Goal: Task Accomplishment & Management: Complete application form

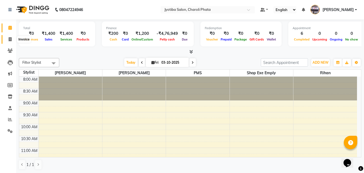
click at [14, 40] on span at bounding box center [9, 39] width 9 height 6
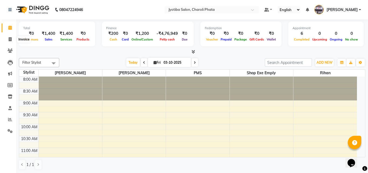
select select "service"
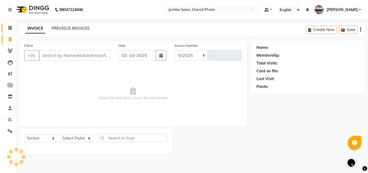
select select "5577"
type input "1110"
click at [54, 28] on link "PREVIOUS INVOICES" at bounding box center [71, 28] width 38 height 5
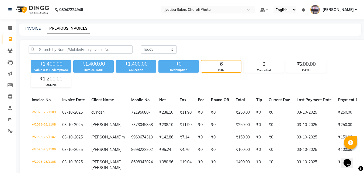
click at [29, 31] on div "INVOICE" at bounding box center [32, 29] width 15 height 6
click at [30, 30] on link "INVOICE" at bounding box center [32, 28] width 15 height 5
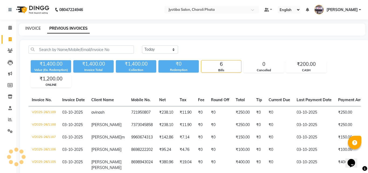
select select "service"
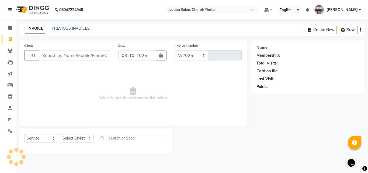
select select "5577"
type input "1110"
click at [48, 54] on input "Client" at bounding box center [74, 55] width 71 height 10
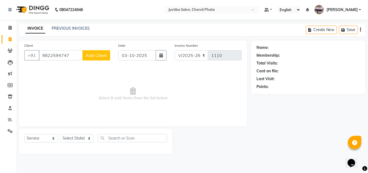
type input "9822594747"
click at [90, 58] on button "Add Client" at bounding box center [97, 55] width 28 height 10
select select "22"
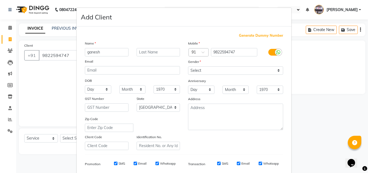
type input "ganesh"
click at [197, 69] on select "Select [DEMOGRAPHIC_DATA] [DEMOGRAPHIC_DATA] Other Prefer Not To Say" at bounding box center [235, 70] width 95 height 8
select select "[DEMOGRAPHIC_DATA]"
click at [188, 66] on select "Select [DEMOGRAPHIC_DATA] [DEMOGRAPHIC_DATA] Other Prefer Not To Say" at bounding box center [235, 70] width 95 height 8
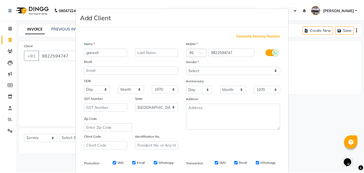
scroll to position [76, 0]
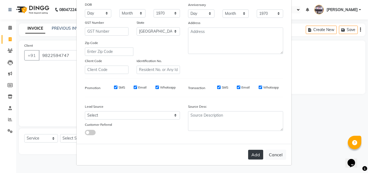
click at [250, 153] on button "Add" at bounding box center [255, 155] width 15 height 10
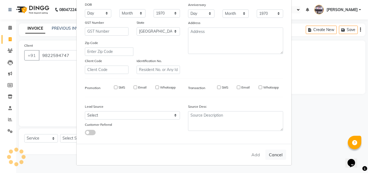
select select
select select "null"
select select
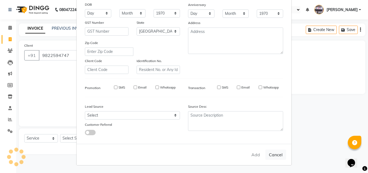
select select
checkbox input "false"
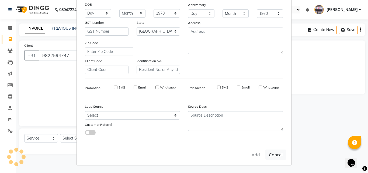
checkbox input "false"
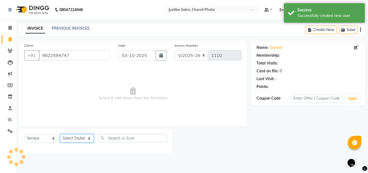
click at [79, 139] on select "Select Stylist [PERSON_NAME] PMS [PERSON_NAME] shop exe emply" at bounding box center [77, 138] width 34 height 8
select select "38049"
click at [60, 134] on select "Select Stylist [PERSON_NAME] PMS [PERSON_NAME] shop exe emply" at bounding box center [77, 138] width 34 height 8
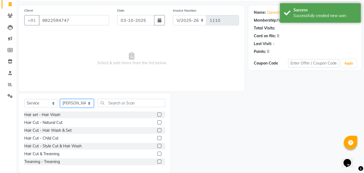
scroll to position [43, 0]
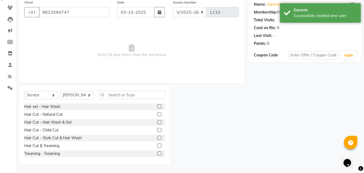
click at [157, 114] on label at bounding box center [159, 114] width 4 height 4
click at [157, 114] on input "checkbox" at bounding box center [159, 115] width 4 height 4
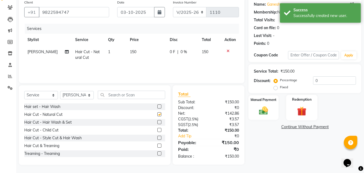
checkbox input "false"
click at [267, 113] on img at bounding box center [263, 110] width 15 height 11
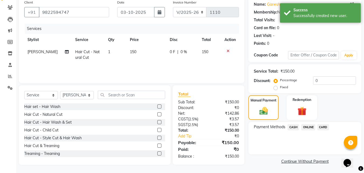
click at [310, 127] on span "ONLINE" at bounding box center [308, 127] width 14 height 6
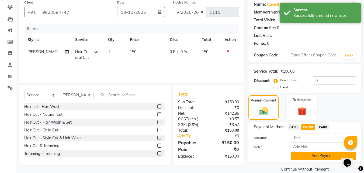
click at [310, 156] on button "Add Payment" at bounding box center [323, 156] width 65 height 8
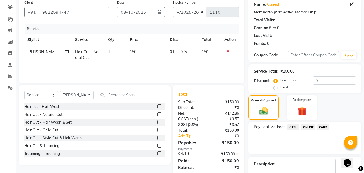
scroll to position [74, 0]
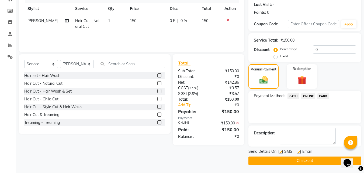
click at [287, 163] on button "Checkout" at bounding box center [305, 160] width 113 height 8
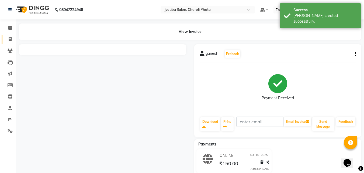
click at [12, 41] on span at bounding box center [9, 39] width 9 height 6
select select "service"
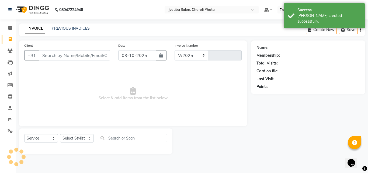
select select "5577"
type input "1111"
click at [68, 59] on input "Client" at bounding box center [74, 55] width 71 height 10
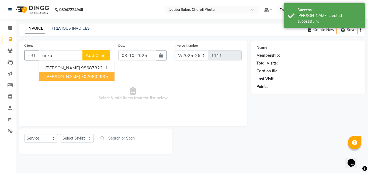
click at [60, 74] on span "[PERSON_NAME]" at bounding box center [62, 76] width 35 height 5
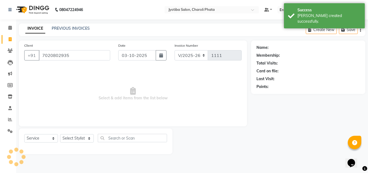
type input "7020802935"
click at [75, 140] on select "Select Stylist [PERSON_NAME] PMS [PERSON_NAME] shop exe emply" at bounding box center [77, 138] width 34 height 8
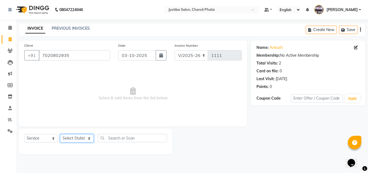
select select "38049"
click at [60, 134] on select "Select Stylist [PERSON_NAME] PMS [PERSON_NAME] shop exe emply" at bounding box center [77, 138] width 34 height 8
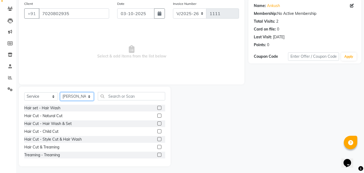
scroll to position [43, 0]
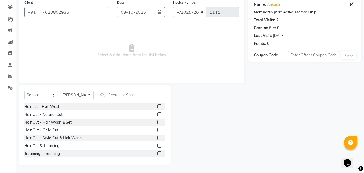
click at [153, 113] on div "Hair Cut - Natural Cut" at bounding box center [94, 114] width 141 height 7
click at [157, 114] on label at bounding box center [159, 114] width 4 height 4
click at [157, 114] on input "checkbox" at bounding box center [159, 115] width 4 height 4
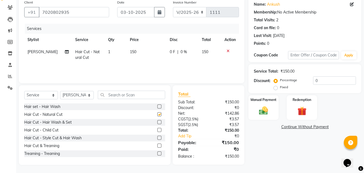
checkbox input "false"
click at [157, 122] on label at bounding box center [159, 122] width 4 height 4
click at [157, 122] on input "checkbox" at bounding box center [159, 123] width 4 height 4
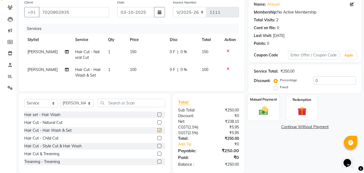
checkbox input "false"
click at [263, 107] on img at bounding box center [263, 110] width 15 height 11
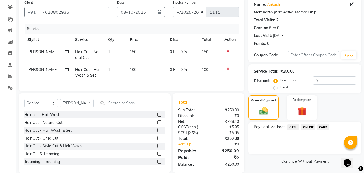
click at [314, 127] on span "ONLINE" at bounding box center [308, 127] width 14 height 6
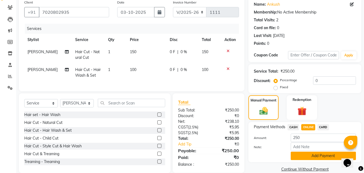
click at [310, 155] on button "Add Payment" at bounding box center [323, 156] width 65 height 8
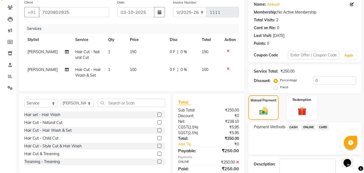
scroll to position [74, 0]
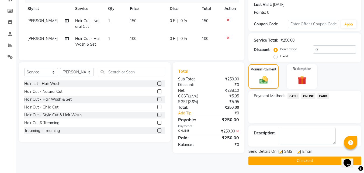
click at [298, 159] on button "Checkout" at bounding box center [305, 160] width 113 height 8
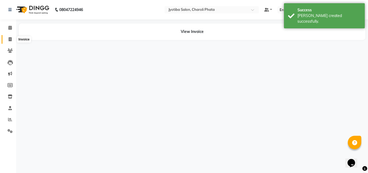
click at [6, 42] on span at bounding box center [9, 39] width 9 height 6
select select "service"
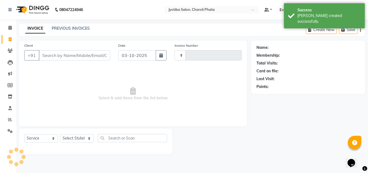
click at [71, 53] on input "Client" at bounding box center [74, 55] width 71 height 10
type input "1112"
select select "5577"
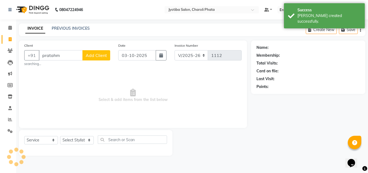
type input "pratahm"
click at [93, 56] on span "Add Client" at bounding box center [96, 55] width 21 height 5
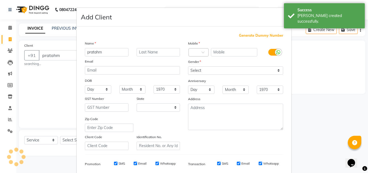
click at [252, 34] on span "Generate Dummy Number" at bounding box center [261, 35] width 44 height 5
select select "22"
type input "1239400000651"
checkbox input "false"
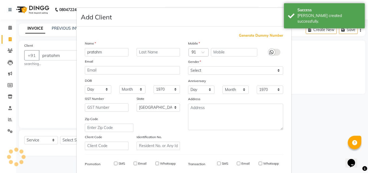
checkbox input "false"
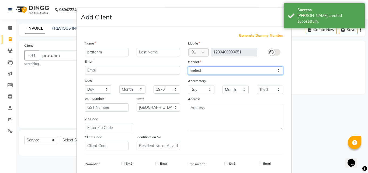
click at [231, 70] on select "Select [DEMOGRAPHIC_DATA] [DEMOGRAPHIC_DATA] Other Prefer Not To Say" at bounding box center [235, 70] width 95 height 8
select select "[DEMOGRAPHIC_DATA]"
click at [188, 66] on select "Select [DEMOGRAPHIC_DATA] [DEMOGRAPHIC_DATA] Other Prefer Not To Say" at bounding box center [235, 70] width 95 height 8
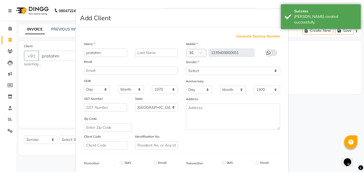
scroll to position [76, 0]
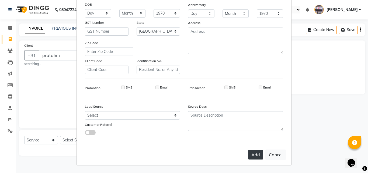
click at [255, 153] on button "Add" at bounding box center [255, 155] width 15 height 10
type input "1239400000651"
select select
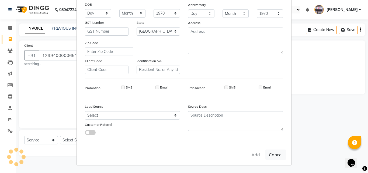
select select "null"
select select
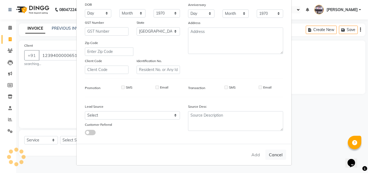
checkbox input "false"
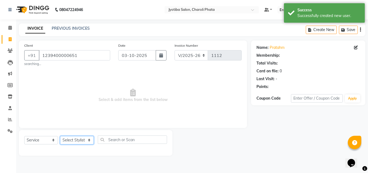
click at [76, 138] on select "Select Stylist [PERSON_NAME] PMS [PERSON_NAME] shop exe emply" at bounding box center [77, 140] width 34 height 8
select select "38050"
click at [60, 136] on select "Select Stylist [PERSON_NAME] PMS [PERSON_NAME] shop exe emply" at bounding box center [77, 140] width 34 height 8
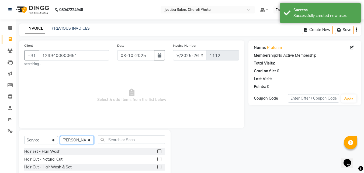
scroll to position [45, 0]
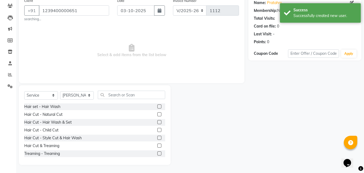
click at [157, 114] on label at bounding box center [159, 114] width 4 height 4
click at [157, 114] on input "checkbox" at bounding box center [159, 115] width 4 height 4
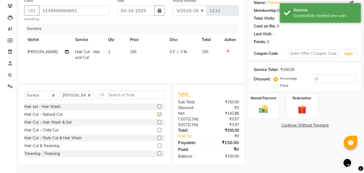
checkbox input "false"
click at [157, 122] on label at bounding box center [159, 122] width 4 height 4
click at [157, 122] on input "checkbox" at bounding box center [159, 123] width 4 height 4
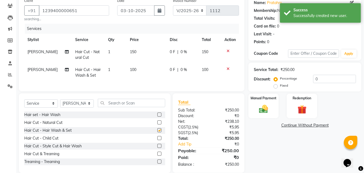
checkbox input "false"
click at [261, 109] on img at bounding box center [263, 109] width 15 height 11
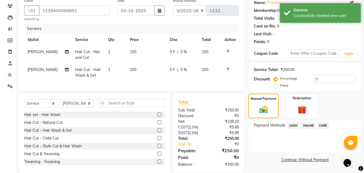
click at [308, 125] on span "ONLINE" at bounding box center [308, 125] width 14 height 6
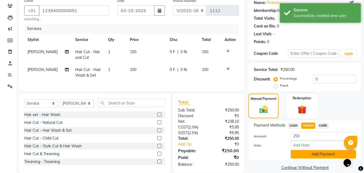
click at [315, 152] on button "Add Payment" at bounding box center [323, 154] width 65 height 8
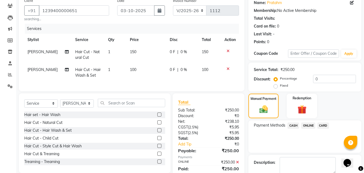
scroll to position [74, 0]
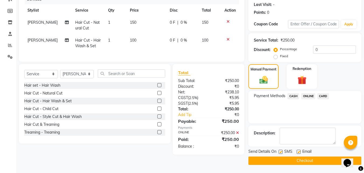
click at [157, 95] on label at bounding box center [159, 93] width 4 height 4
click at [157, 95] on input "checkbox" at bounding box center [159, 93] width 4 height 4
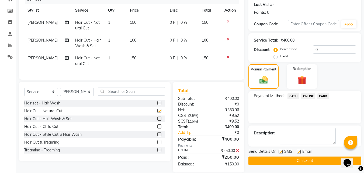
checkbox input "false"
click at [291, 95] on span "CASH" at bounding box center [294, 96] width 12 height 6
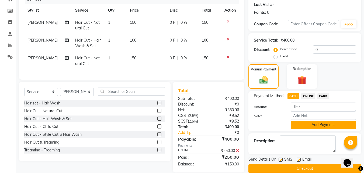
click at [297, 121] on button "Add Payment" at bounding box center [323, 125] width 65 height 8
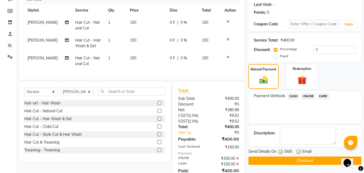
click at [157, 121] on label at bounding box center [159, 118] width 4 height 4
click at [157, 121] on input "checkbox" at bounding box center [159, 119] width 4 height 4
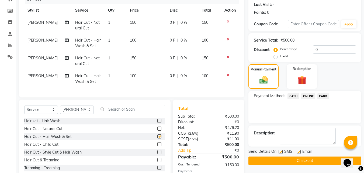
checkbox input "false"
click at [157, 131] on label at bounding box center [159, 128] width 4 height 4
click at [157, 131] on input "checkbox" at bounding box center [159, 129] width 4 height 4
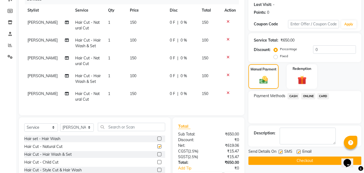
checkbox input "false"
click at [307, 95] on span "ONLINE" at bounding box center [308, 96] width 14 height 6
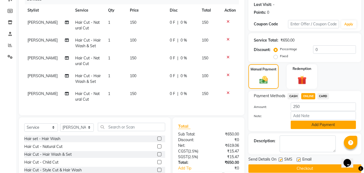
click at [307, 122] on button "Add Payment" at bounding box center [323, 125] width 65 height 8
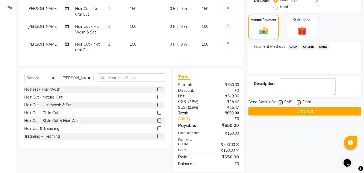
scroll to position [135, 0]
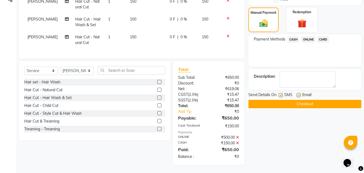
click at [269, 101] on button "Checkout" at bounding box center [305, 104] width 113 height 8
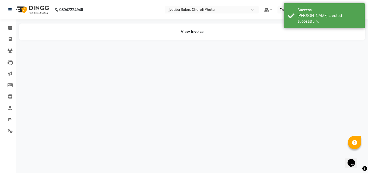
click at [9, 44] on li "Invoice" at bounding box center [8, 40] width 16 height 12
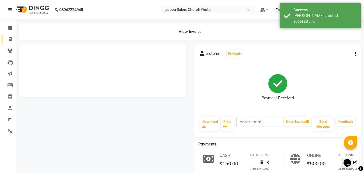
click at [11, 43] on link "Invoice" at bounding box center [8, 39] width 13 height 9
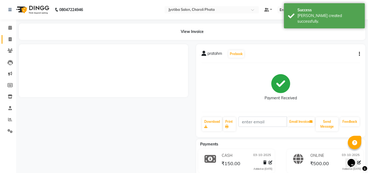
select select "service"
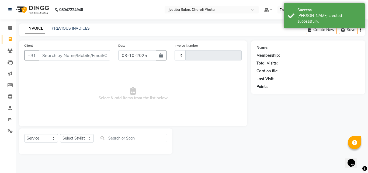
type input "1113"
select select "5577"
click at [63, 57] on input "Client" at bounding box center [74, 55] width 71 height 10
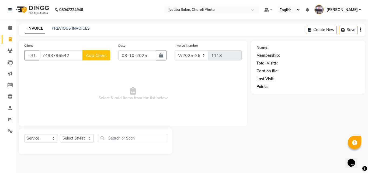
type input "7498796542"
click at [101, 53] on span "Add Client" at bounding box center [96, 55] width 21 height 5
select select "22"
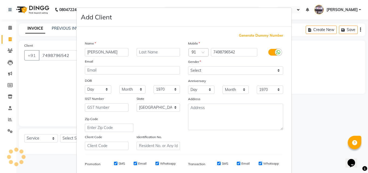
type input "[PERSON_NAME]"
click at [196, 68] on select "Select [DEMOGRAPHIC_DATA] [DEMOGRAPHIC_DATA] Other Prefer Not To Say" at bounding box center [235, 70] width 95 height 8
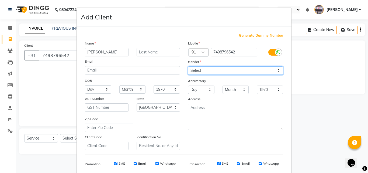
select select "[DEMOGRAPHIC_DATA]"
click at [188, 66] on select "Select [DEMOGRAPHIC_DATA] [DEMOGRAPHIC_DATA] Other Prefer Not To Say" at bounding box center [235, 70] width 95 height 8
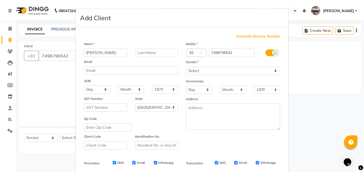
scroll to position [76, 0]
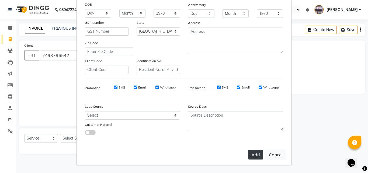
click at [254, 152] on button "Add" at bounding box center [255, 155] width 15 height 10
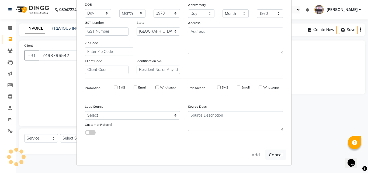
select select
select select "null"
select select
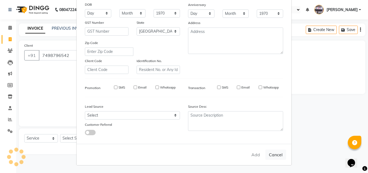
select select
checkbox input "false"
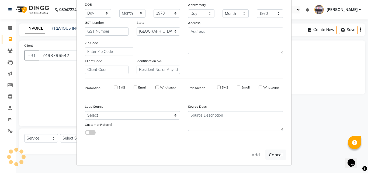
checkbox input "false"
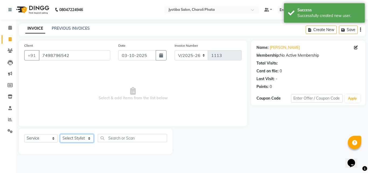
click at [75, 136] on select "Select Stylist [PERSON_NAME] PMS [PERSON_NAME] shop exe emply" at bounding box center [77, 138] width 34 height 8
select select "51258"
click at [60, 134] on select "Select Stylist [PERSON_NAME] PMS [PERSON_NAME] shop exe emply" at bounding box center [77, 138] width 34 height 8
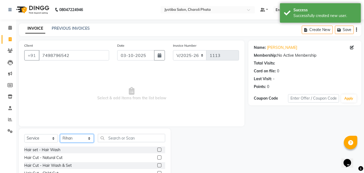
scroll to position [43, 0]
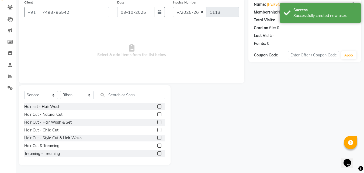
drag, startPoint x: 156, startPoint y: 113, endPoint x: 156, endPoint y: 117, distance: 4.1
click at [157, 113] on label at bounding box center [159, 114] width 4 height 4
click at [157, 113] on input "checkbox" at bounding box center [159, 115] width 4 height 4
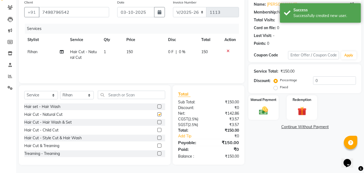
checkbox input "false"
click at [157, 122] on label at bounding box center [159, 122] width 4 height 4
click at [157, 122] on input "checkbox" at bounding box center [159, 123] width 4 height 4
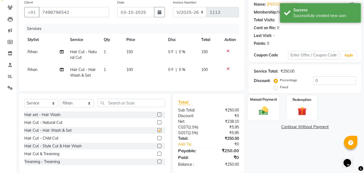
checkbox input "false"
click at [253, 111] on div "Manual Payment" at bounding box center [264, 108] width 32 height 26
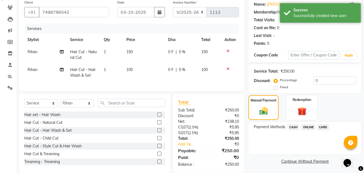
click at [314, 126] on span "ONLINE" at bounding box center [308, 127] width 14 height 6
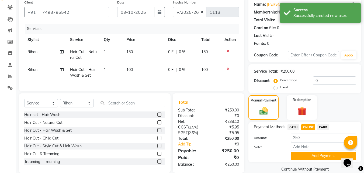
drag, startPoint x: 319, startPoint y: 159, endPoint x: 321, endPoint y: 149, distance: 10.2
click at [319, 159] on button "Add Payment" at bounding box center [323, 156] width 65 height 8
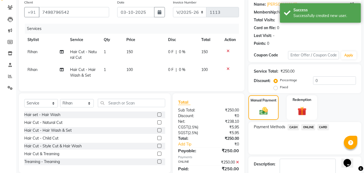
click at [363, 112] on div "Manual Payment Redemption" at bounding box center [305, 107] width 121 height 25
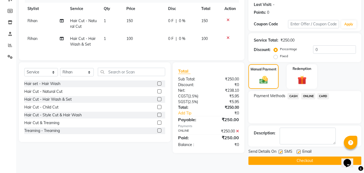
click at [318, 159] on button "Checkout" at bounding box center [305, 160] width 113 height 8
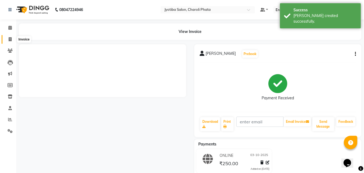
click at [10, 41] on icon at bounding box center [10, 39] width 3 height 4
select select "service"
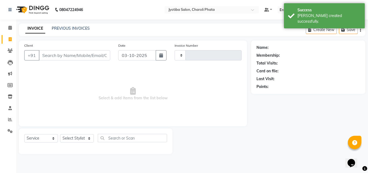
type input "1114"
select select "5577"
click at [52, 50] on input "Client" at bounding box center [74, 55] width 71 height 10
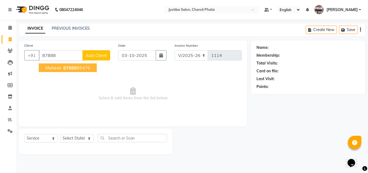
click at [62, 67] on ngb-highlight "87888 65476" at bounding box center [76, 67] width 28 height 5
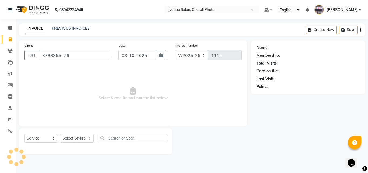
type input "8788865476"
click at [81, 139] on select "Select Stylist [PERSON_NAME] PMS [PERSON_NAME] shop exe emply" at bounding box center [77, 138] width 34 height 8
select select "38050"
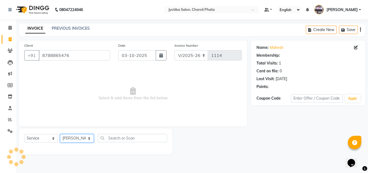
click at [60, 134] on select "Select Stylist [PERSON_NAME] PMS [PERSON_NAME] shop exe emply" at bounding box center [77, 138] width 34 height 8
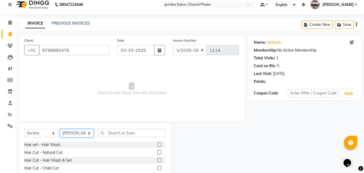
scroll to position [43, 0]
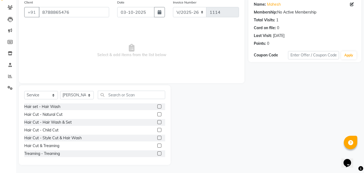
click at [157, 116] on div at bounding box center [159, 115] width 4 height 6
click at [157, 115] on label at bounding box center [159, 114] width 4 height 4
click at [157, 115] on input "checkbox" at bounding box center [159, 115] width 4 height 4
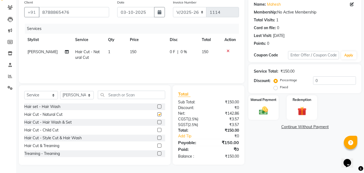
click at [157, 115] on label at bounding box center [159, 114] width 4 height 4
click at [157, 115] on input "checkbox" at bounding box center [159, 115] width 4 height 4
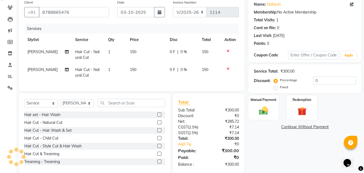
click at [157, 124] on label at bounding box center [159, 122] width 4 height 4
click at [157, 124] on input "checkbox" at bounding box center [159, 123] width 4 height 4
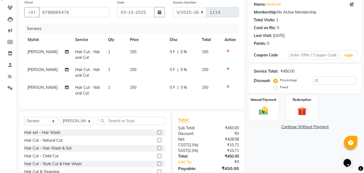
click at [157, 142] on label at bounding box center [159, 140] width 4 height 4
click at [157, 142] on input "checkbox" at bounding box center [159, 141] width 4 height 4
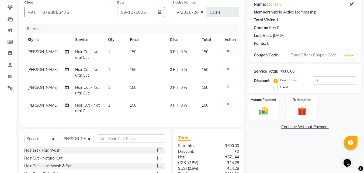
scroll to position [91, 0]
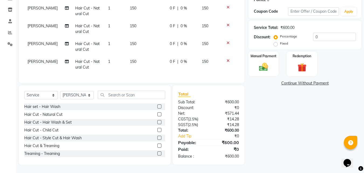
click at [157, 114] on label at bounding box center [159, 114] width 4 height 4
click at [157, 114] on input "checkbox" at bounding box center [159, 115] width 4 height 4
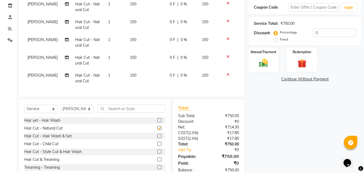
checkbox input "false"
drag, startPoint x: 261, startPoint y: 63, endPoint x: 282, endPoint y: 71, distance: 22.0
click at [262, 63] on img at bounding box center [263, 63] width 15 height 10
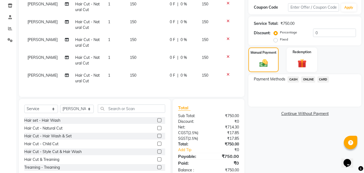
click at [306, 79] on span "ONLINE" at bounding box center [308, 79] width 14 height 6
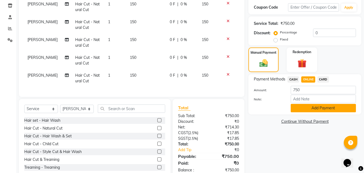
click at [317, 105] on button "Add Payment" at bounding box center [323, 108] width 65 height 8
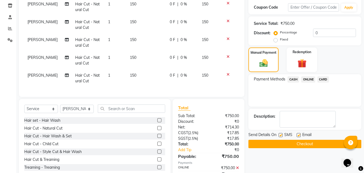
scroll to position [120, 0]
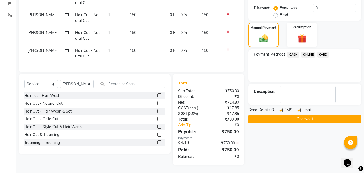
click at [304, 116] on button "Checkout" at bounding box center [305, 119] width 113 height 8
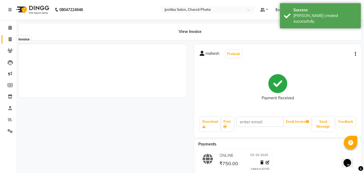
click at [13, 41] on span at bounding box center [9, 39] width 9 height 6
select select "service"
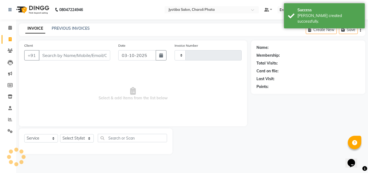
type input "1115"
select select "5577"
click at [68, 50] on div "Client +91" at bounding box center [67, 54] width 94 height 22
click at [72, 50] on input "Client" at bounding box center [74, 55] width 71 height 10
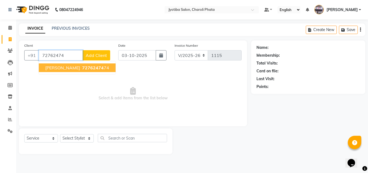
click at [61, 67] on span "[PERSON_NAME]" at bounding box center [62, 67] width 35 height 5
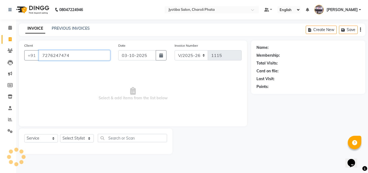
type input "7276247474"
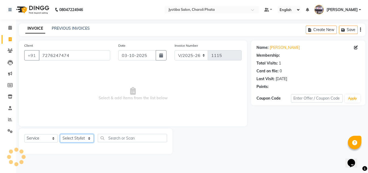
click at [74, 135] on select "Select Stylist [PERSON_NAME] PMS [PERSON_NAME] shop exe emply" at bounding box center [77, 138] width 34 height 8
select select "51258"
click at [60, 134] on select "Select Stylist [PERSON_NAME] PMS [PERSON_NAME] shop exe emply" at bounding box center [77, 138] width 34 height 8
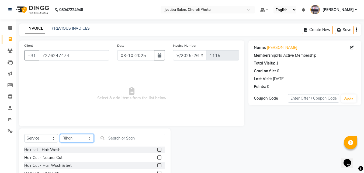
scroll to position [43, 0]
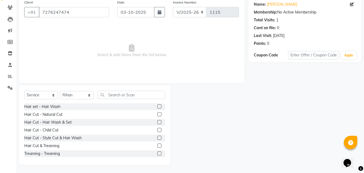
drag, startPoint x: 156, startPoint y: 114, endPoint x: 162, endPoint y: 126, distance: 13.3
click at [157, 115] on label at bounding box center [159, 114] width 4 height 4
click at [157, 115] on input "checkbox" at bounding box center [159, 115] width 4 height 4
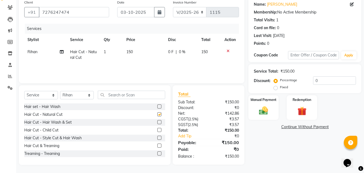
checkbox input "false"
click at [157, 122] on label at bounding box center [159, 122] width 4 height 4
click at [157, 122] on input "checkbox" at bounding box center [159, 123] width 4 height 4
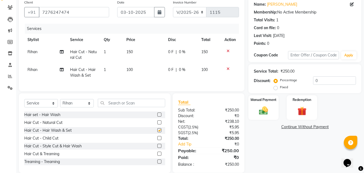
checkbox input "false"
click at [249, 108] on div "Manual Payment" at bounding box center [264, 108] width 32 height 26
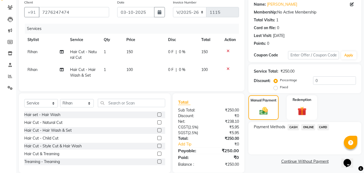
click at [294, 125] on span "CASH" at bounding box center [294, 127] width 12 height 6
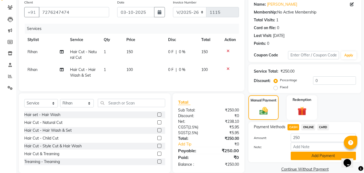
click at [303, 159] on button "Add Payment" at bounding box center [323, 156] width 65 height 8
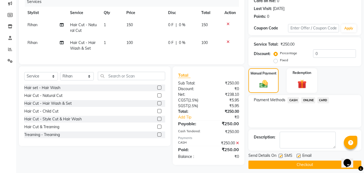
scroll to position [72, 0]
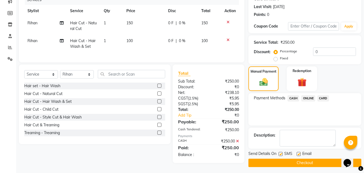
click at [320, 167] on main "INVOICE PREVIOUS INVOICES Create New Save Client [PHONE_NUMBER] Date [DATE] Inv…" at bounding box center [190, 63] width 348 height 224
click at [319, 164] on button "Checkout" at bounding box center [305, 163] width 113 height 8
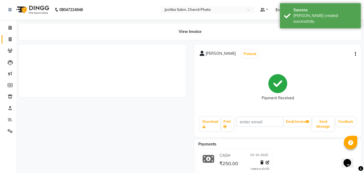
click at [14, 42] on link "Invoice" at bounding box center [8, 39] width 13 height 9
select select "service"
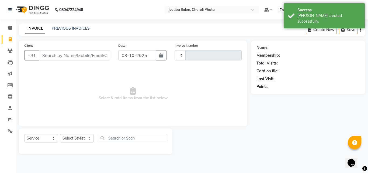
type input "1116"
select select "5577"
click at [61, 57] on input "Client" at bounding box center [74, 55] width 71 height 10
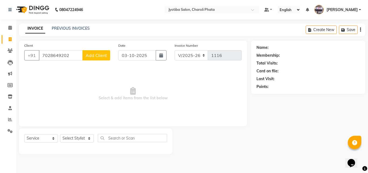
type input "7028649202"
click at [90, 53] on span "Add Client" at bounding box center [96, 55] width 21 height 5
select select "22"
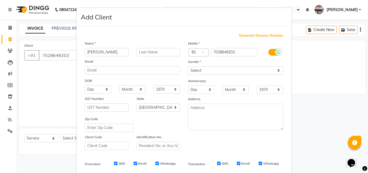
type input "[PERSON_NAME]"
click at [150, 55] on input "text" at bounding box center [159, 52] width 44 height 8
type input "[PERSON_NAME]"
click at [218, 70] on select "Select [DEMOGRAPHIC_DATA] [DEMOGRAPHIC_DATA] Other Prefer Not To Say" at bounding box center [235, 70] width 95 height 8
select select "[DEMOGRAPHIC_DATA]"
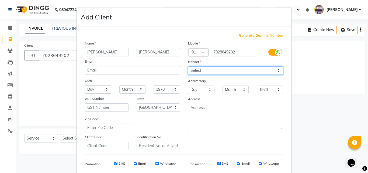
click at [188, 66] on select "Select [DEMOGRAPHIC_DATA] [DEMOGRAPHIC_DATA] Other Prefer Not To Say" at bounding box center [235, 70] width 95 height 8
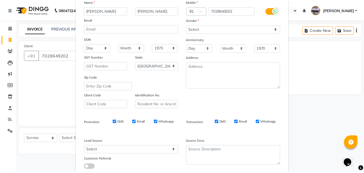
scroll to position [76, 0]
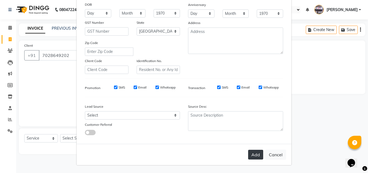
click at [254, 155] on button "Add" at bounding box center [255, 155] width 15 height 10
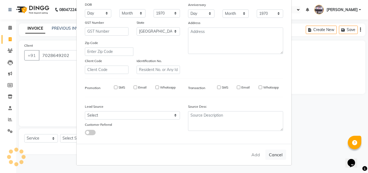
select select
select select "null"
select select
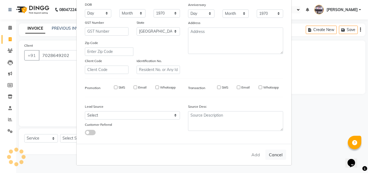
select select
checkbox input "false"
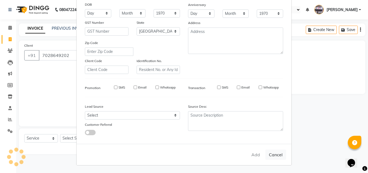
checkbox input "false"
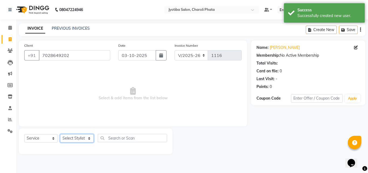
click at [83, 136] on select "Select Stylist [PERSON_NAME] PMS [PERSON_NAME] shop exe emply" at bounding box center [77, 138] width 34 height 8
select select "38050"
click at [60, 134] on select "Select Stylist [PERSON_NAME] PMS [PERSON_NAME] shop exe emply" at bounding box center [77, 138] width 34 height 8
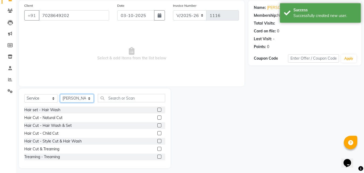
scroll to position [43, 0]
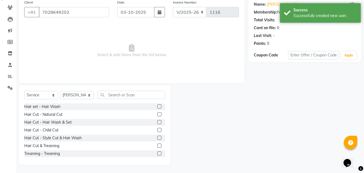
click at [157, 115] on label at bounding box center [159, 114] width 4 height 4
click at [157, 115] on input "checkbox" at bounding box center [159, 115] width 4 height 4
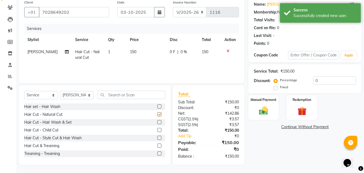
checkbox input "false"
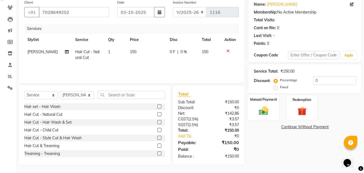
click at [264, 111] on img at bounding box center [263, 110] width 15 height 11
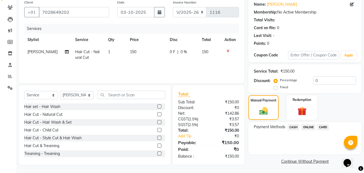
click at [294, 129] on span "CASH" at bounding box center [294, 127] width 12 height 6
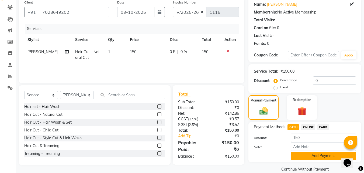
click at [305, 156] on button "Add Payment" at bounding box center [323, 156] width 65 height 8
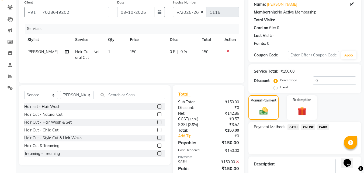
scroll to position [74, 0]
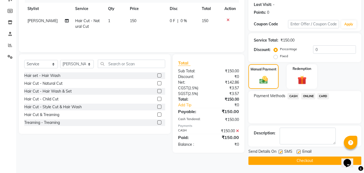
click at [280, 159] on button "Checkout" at bounding box center [305, 160] width 113 height 8
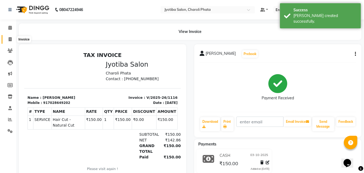
click at [9, 40] on icon at bounding box center [10, 39] width 3 height 4
select select "service"
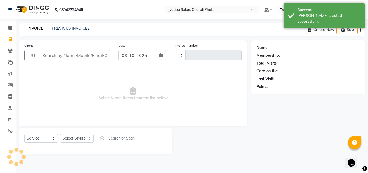
type input "1117"
select select "5577"
click at [57, 56] on input "Client" at bounding box center [74, 55] width 71 height 10
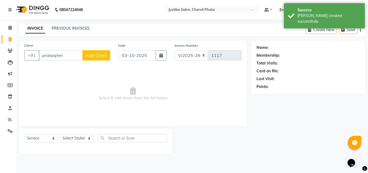
type input "prataqhm"
click at [92, 55] on span "Add Client" at bounding box center [96, 55] width 21 height 5
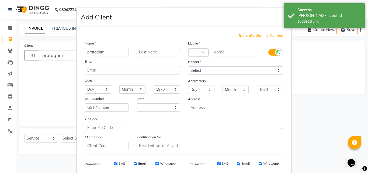
select select "22"
click at [237, 35] on div "Generate Dummy Number" at bounding box center [184, 35] width 198 height 5
drag, startPoint x: 252, startPoint y: 38, endPoint x: 241, endPoint y: 47, distance: 14.0
click at [252, 38] on div "Generate Dummy Number Name prataqhm Email DOB Day 01 02 03 04 05 06 07 08 09 10…" at bounding box center [184, 124] width 207 height 183
click at [251, 36] on span "Generate Dummy Number" at bounding box center [261, 35] width 44 height 5
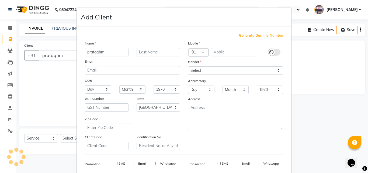
type input "1239400000652"
checkbox input "false"
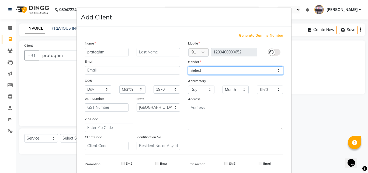
click at [214, 69] on select "Select [DEMOGRAPHIC_DATA] [DEMOGRAPHIC_DATA] Other Prefer Not To Say" at bounding box center [235, 70] width 95 height 8
select select "[DEMOGRAPHIC_DATA]"
click at [188, 66] on select "Select [DEMOGRAPHIC_DATA] [DEMOGRAPHIC_DATA] Other Prefer Not To Say" at bounding box center [235, 70] width 95 height 8
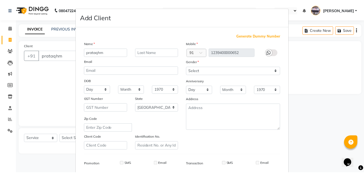
scroll to position [76, 0]
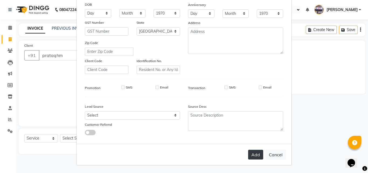
click at [255, 153] on button "Add" at bounding box center [255, 155] width 15 height 10
type input "1239400000652"
select select
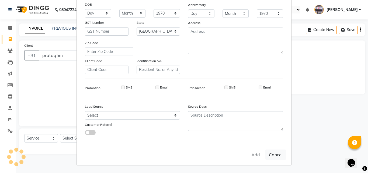
select select "null"
select select
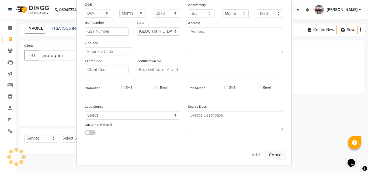
checkbox input "false"
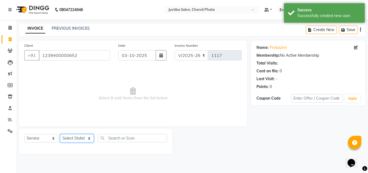
click at [75, 135] on select "Select Stylist [PERSON_NAME] PMS [PERSON_NAME] shop exe emply" at bounding box center [77, 138] width 34 height 8
select select "38050"
click at [60, 134] on select "Select Stylist [PERSON_NAME] PMS [PERSON_NAME] shop exe emply" at bounding box center [77, 138] width 34 height 8
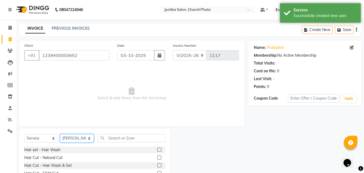
scroll to position [43, 0]
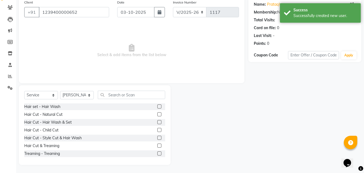
click at [157, 114] on label at bounding box center [159, 114] width 4 height 4
click at [157, 114] on input "checkbox" at bounding box center [159, 115] width 4 height 4
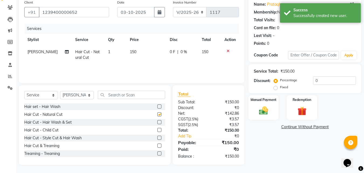
checkbox input "false"
click at [157, 122] on label at bounding box center [159, 122] width 4 height 4
click at [157, 122] on input "checkbox" at bounding box center [159, 123] width 4 height 4
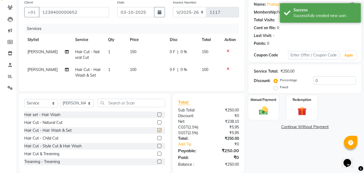
checkbox input "false"
click at [82, 107] on select "Select Stylist [PERSON_NAME] PMS [PERSON_NAME] shop exe emply" at bounding box center [77, 103] width 34 height 8
select select "38049"
click at [60, 103] on select "Select Stylist [PERSON_NAME] PMS [PERSON_NAME] shop exe emply" at bounding box center [77, 103] width 34 height 8
click at [157, 124] on label at bounding box center [159, 122] width 4 height 4
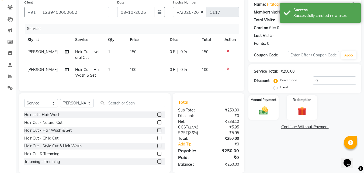
click at [157, 124] on input "checkbox" at bounding box center [159, 123] width 4 height 4
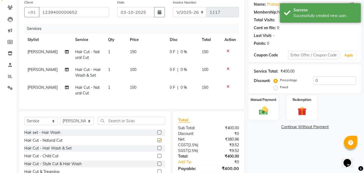
checkbox input "false"
click at [157, 150] on label at bounding box center [159, 148] width 4 height 4
click at [157, 150] on input "checkbox" at bounding box center [159, 148] width 4 height 4
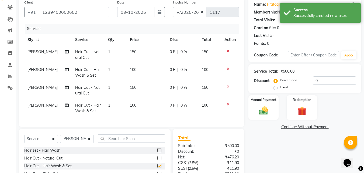
checkbox input "false"
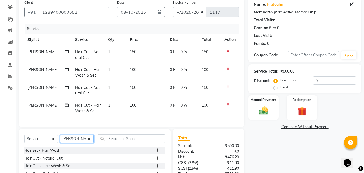
drag, startPoint x: 83, startPoint y: 143, endPoint x: 83, endPoint y: 139, distance: 4.6
click at [83, 143] on select "Select Stylist [PERSON_NAME] PMS [PERSON_NAME] shop exe emply" at bounding box center [77, 139] width 34 height 8
select select "38050"
click at [60, 139] on select "Select Stylist [PERSON_NAME] PMS [PERSON_NAME] shop exe emply" at bounding box center [77, 139] width 34 height 8
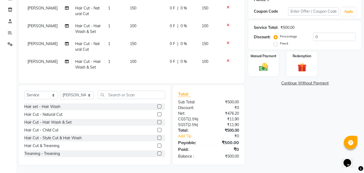
click at [157, 113] on label at bounding box center [159, 114] width 4 height 4
click at [157, 113] on input "checkbox" at bounding box center [159, 115] width 4 height 4
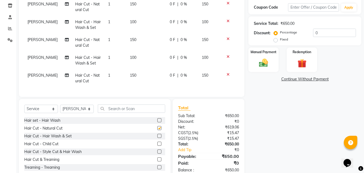
checkbox input "false"
click at [262, 68] on img at bounding box center [263, 62] width 15 height 11
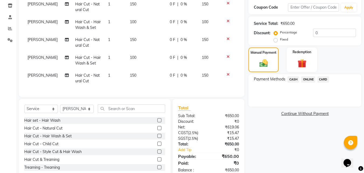
click at [307, 80] on span "ONLINE" at bounding box center [308, 79] width 14 height 6
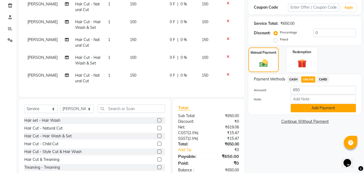
click at [321, 106] on button "Add Payment" at bounding box center [323, 108] width 65 height 8
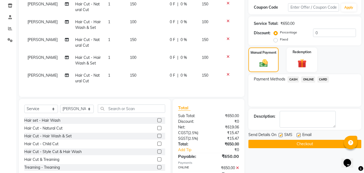
scroll to position [120, 0]
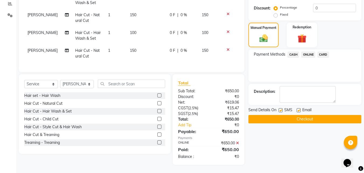
click at [279, 116] on button "Checkout" at bounding box center [305, 119] width 113 height 8
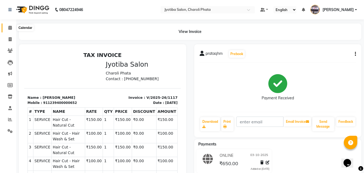
click at [10, 26] on icon at bounding box center [10, 28] width 4 height 4
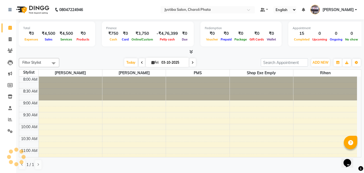
scroll to position [218, 0]
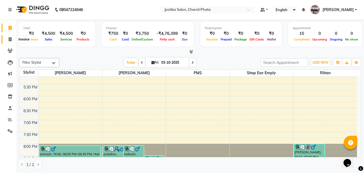
click at [7, 41] on span at bounding box center [9, 39] width 9 height 6
select select "service"
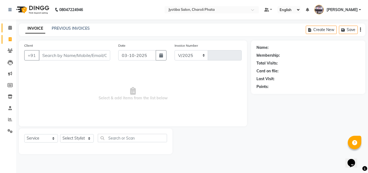
select select "5577"
type input "1118"
click at [51, 56] on input "Client" at bounding box center [74, 55] width 71 height 10
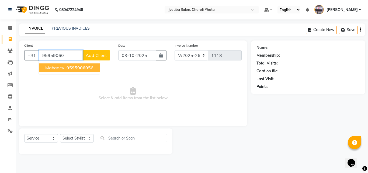
click at [56, 66] on span "mahadev" at bounding box center [54, 67] width 19 height 5
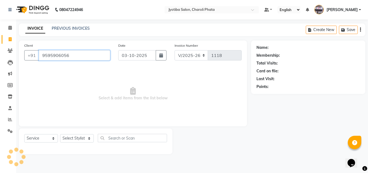
type input "9595906056"
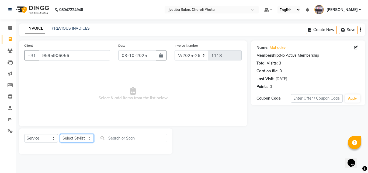
drag, startPoint x: 76, startPoint y: 138, endPoint x: 75, endPoint y: 135, distance: 3.1
click at [76, 138] on select "Select Stylist [PERSON_NAME] PMS [PERSON_NAME] shop exe emply" at bounding box center [77, 138] width 34 height 8
click at [60, 134] on select "Select Stylist [PERSON_NAME] PMS [PERSON_NAME] shop exe emply" at bounding box center [77, 138] width 34 height 8
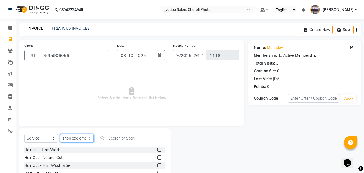
drag, startPoint x: 75, startPoint y: 139, endPoint x: 75, endPoint y: 134, distance: 5.1
click at [75, 139] on select "Select Stylist [PERSON_NAME] PMS [PERSON_NAME] shop exe emply" at bounding box center [77, 138] width 34 height 8
select select "51258"
click at [60, 134] on select "Select Stylist [PERSON_NAME] PMS [PERSON_NAME] shop exe emply" at bounding box center [77, 138] width 34 height 8
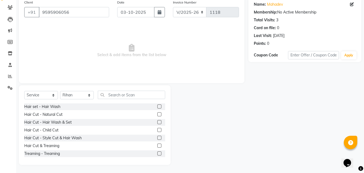
click at [157, 122] on label at bounding box center [159, 122] width 4 height 4
click at [157, 122] on input "checkbox" at bounding box center [159, 123] width 4 height 4
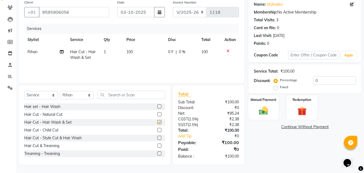
checkbox input "false"
click at [265, 112] on img at bounding box center [263, 110] width 15 height 11
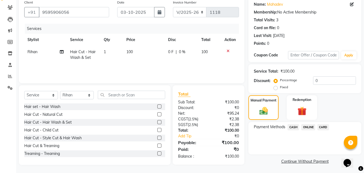
click at [309, 127] on span "ONLINE" at bounding box center [308, 127] width 14 height 6
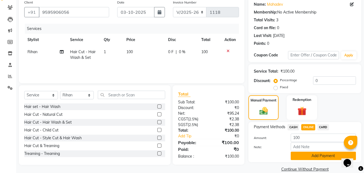
click at [313, 154] on button "Add Payment" at bounding box center [323, 156] width 65 height 8
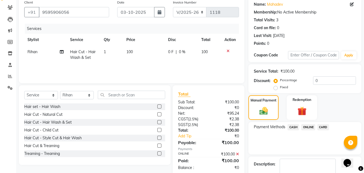
scroll to position [74, 0]
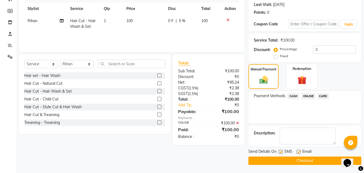
drag, startPoint x: 281, startPoint y: 161, endPoint x: 278, endPoint y: 158, distance: 4.0
click at [281, 161] on button "Checkout" at bounding box center [305, 160] width 113 height 8
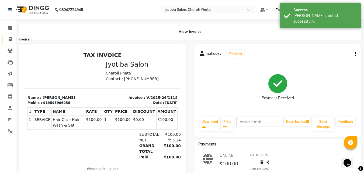
click at [6, 40] on span at bounding box center [9, 39] width 9 height 6
select select "service"
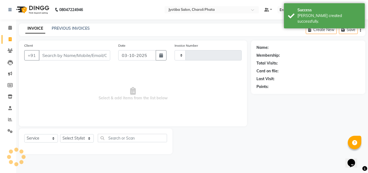
type input "1119"
select select "5577"
click at [47, 58] on input "Client" at bounding box center [74, 55] width 71 height 10
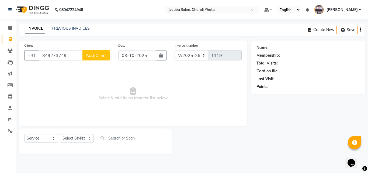
click at [44, 54] on input "849273749" at bounding box center [61, 55] width 44 height 10
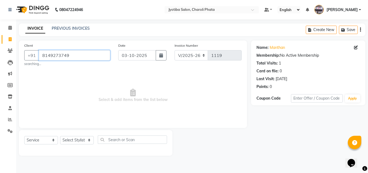
click at [76, 57] on input "8149273749" at bounding box center [74, 55] width 71 height 10
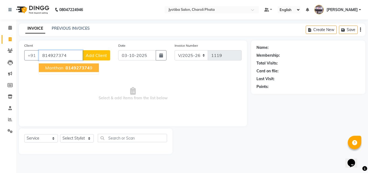
type input "8149273749"
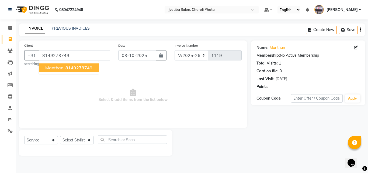
click at [85, 68] on span "814927374" at bounding box center [78, 67] width 24 height 5
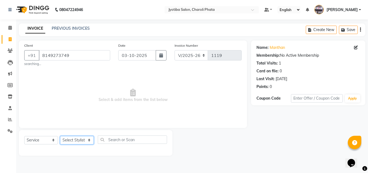
click at [80, 142] on select "Select Stylist [PERSON_NAME] PMS [PERSON_NAME] shop exe emply" at bounding box center [77, 140] width 34 height 8
select select "38050"
click at [60, 136] on select "Select Stylist [PERSON_NAME] PMS [PERSON_NAME] shop exe emply" at bounding box center [77, 140] width 34 height 8
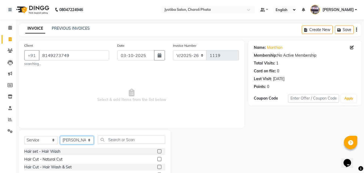
scroll to position [45, 0]
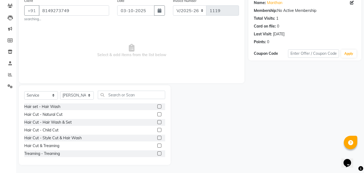
click at [157, 113] on label at bounding box center [159, 114] width 4 height 4
click at [157, 113] on input "checkbox" at bounding box center [159, 115] width 4 height 4
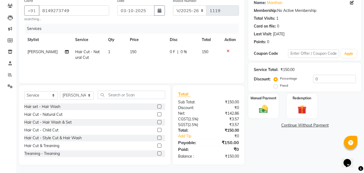
click at [157, 113] on label at bounding box center [159, 114] width 4 height 4
click at [157, 113] on input "checkbox" at bounding box center [159, 115] width 4 height 4
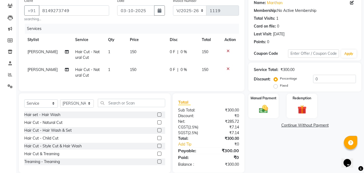
click at [157, 124] on label at bounding box center [159, 122] width 4 height 4
click at [157, 124] on input "checkbox" at bounding box center [159, 123] width 4 height 4
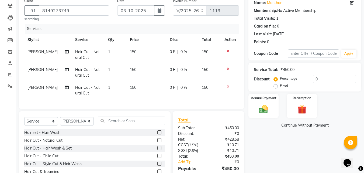
click at [157, 142] on label at bounding box center [159, 140] width 4 height 4
click at [157, 142] on input "checkbox" at bounding box center [159, 141] width 4 height 4
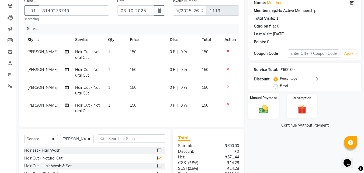
checkbox input "false"
click at [276, 111] on div "Manual Payment" at bounding box center [264, 106] width 32 height 26
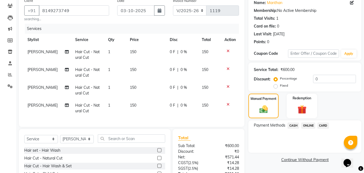
click at [304, 125] on span "ONLINE" at bounding box center [308, 125] width 14 height 6
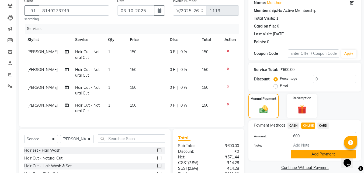
click at [317, 156] on button "Add Payment" at bounding box center [323, 154] width 65 height 8
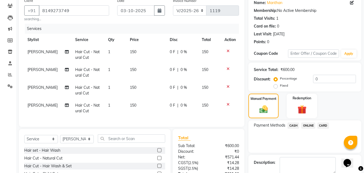
scroll to position [104, 0]
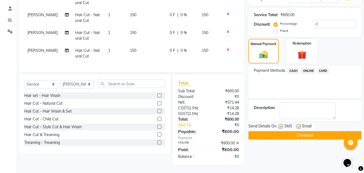
click at [297, 131] on button "Checkout" at bounding box center [305, 135] width 113 height 8
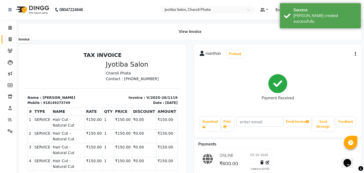
click at [12, 39] on span at bounding box center [9, 39] width 9 height 6
select select "service"
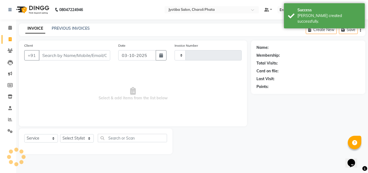
type input "1120"
select select "5577"
click at [58, 55] on input "Client" at bounding box center [74, 55] width 71 height 10
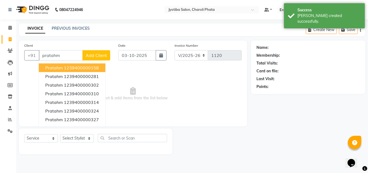
type input "pratahm"
click at [96, 54] on span "Add Client" at bounding box center [96, 55] width 21 height 5
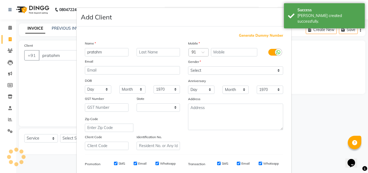
select select "22"
click at [260, 34] on span "Generate Dummy Number" at bounding box center [261, 35] width 44 height 5
type input "1239400000653"
checkbox input "false"
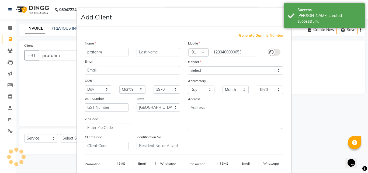
checkbox input "false"
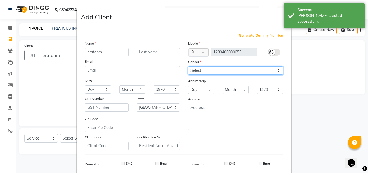
click at [211, 70] on select "Select [DEMOGRAPHIC_DATA] [DEMOGRAPHIC_DATA] Other Prefer Not To Say" at bounding box center [235, 70] width 95 height 8
select select "[DEMOGRAPHIC_DATA]"
click at [188, 66] on select "Select [DEMOGRAPHIC_DATA] [DEMOGRAPHIC_DATA] Other Prefer Not To Say" at bounding box center [235, 70] width 95 height 8
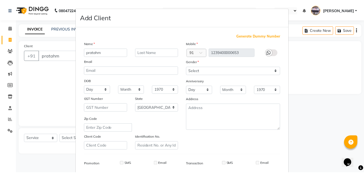
scroll to position [76, 0]
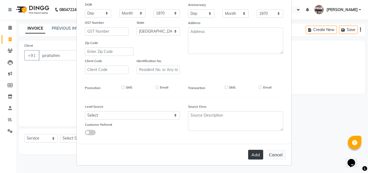
click at [260, 151] on button "Add" at bounding box center [255, 155] width 15 height 10
type input "1239400000653"
select select
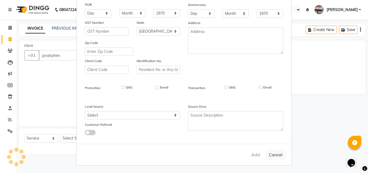
select select "null"
select select
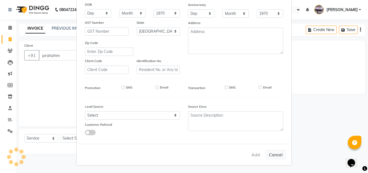
checkbox input "false"
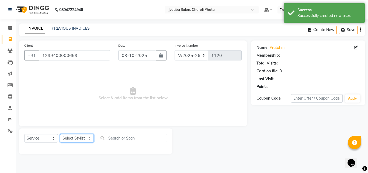
click at [73, 139] on select "Select Stylist [PERSON_NAME] PMS [PERSON_NAME] shop exe emply" at bounding box center [77, 138] width 34 height 8
select select "51258"
click at [60, 134] on select "Select Stylist [PERSON_NAME] PMS [PERSON_NAME] shop exe emply" at bounding box center [77, 138] width 34 height 8
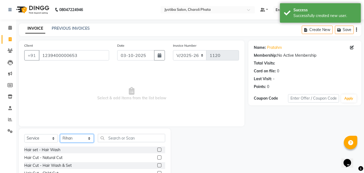
scroll to position [18, 0]
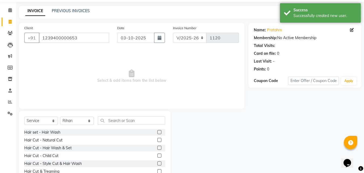
click at [157, 140] on label at bounding box center [159, 140] width 4 height 4
click at [157, 140] on input "checkbox" at bounding box center [159, 140] width 4 height 4
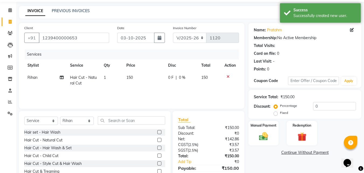
click at [157, 148] on label at bounding box center [159, 148] width 4 height 4
click at [157, 148] on input "checkbox" at bounding box center [159, 148] width 4 height 4
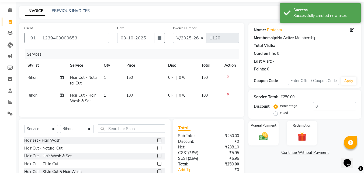
scroll to position [55, 0]
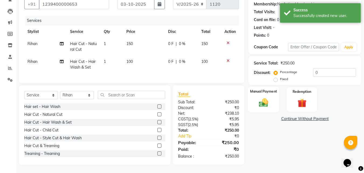
click at [269, 97] on img at bounding box center [263, 102] width 15 height 11
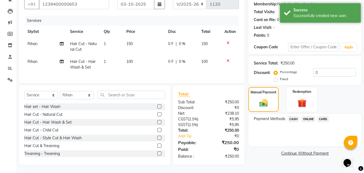
drag, startPoint x: 307, startPoint y: 113, endPoint x: 309, endPoint y: 117, distance: 4.6
click at [307, 116] on span "ONLINE" at bounding box center [308, 119] width 14 height 6
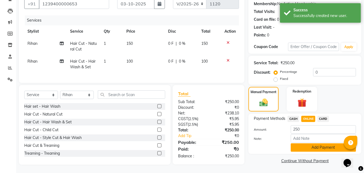
click at [313, 143] on button "Add Payment" at bounding box center [323, 147] width 65 height 8
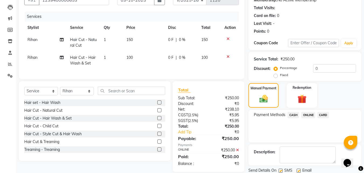
click at [157, 120] on label at bounding box center [159, 118] width 4 height 4
click at [157, 120] on input "checkbox" at bounding box center [159, 118] width 4 height 4
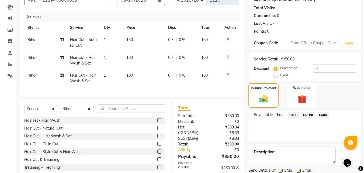
click at [307, 111] on div "Payment Methods CASH ONLINE CARD" at bounding box center [305, 126] width 113 height 32
click at [310, 115] on span "ONLINE" at bounding box center [308, 115] width 14 height 6
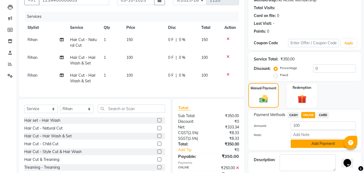
click at [312, 145] on button "Add Payment" at bounding box center [323, 143] width 65 height 8
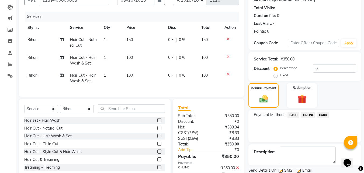
scroll to position [84, 0]
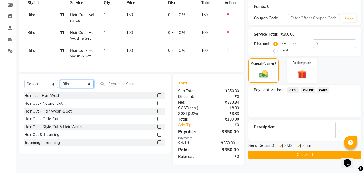
click at [73, 85] on select "Select Stylist [PERSON_NAME] PMS [PERSON_NAME] shop exe emply" at bounding box center [77, 84] width 34 height 8
click at [60, 80] on select "Select Stylist [PERSON_NAME] PMS [PERSON_NAME] shop exe emply" at bounding box center [77, 84] width 34 height 8
click at [157, 103] on label at bounding box center [159, 103] width 4 height 4
click at [157, 103] on input "checkbox" at bounding box center [159, 104] width 4 height 4
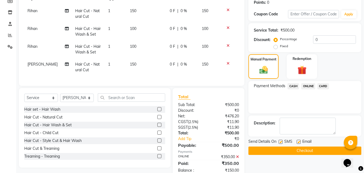
click at [157, 119] on label at bounding box center [159, 117] width 4 height 4
click at [157, 119] on input "checkbox" at bounding box center [159, 117] width 4 height 4
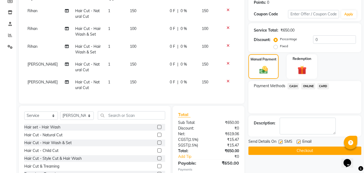
click at [157, 137] on label at bounding box center [159, 135] width 4 height 4
click at [157, 137] on input "checkbox" at bounding box center [159, 135] width 4 height 4
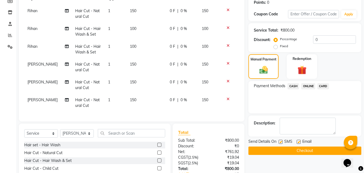
scroll to position [135, 0]
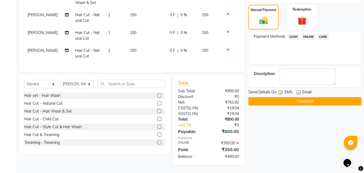
click at [157, 103] on label at bounding box center [159, 103] width 4 height 4
click at [157, 103] on input "checkbox" at bounding box center [159, 104] width 4 height 4
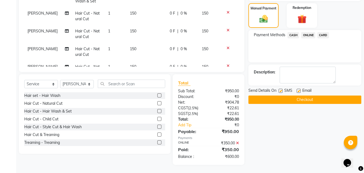
click at [157, 104] on label at bounding box center [159, 103] width 4 height 4
click at [157, 104] on input "checkbox" at bounding box center [159, 104] width 4 height 4
click at [157, 104] on label at bounding box center [159, 103] width 4 height 4
click at [157, 104] on input "checkbox" at bounding box center [159, 104] width 4 height 4
click at [292, 35] on span "CASH" at bounding box center [294, 35] width 12 height 6
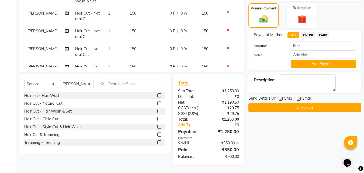
click at [157, 111] on label at bounding box center [159, 111] width 4 height 4
click at [157, 111] on input "checkbox" at bounding box center [159, 111] width 4 height 4
click at [294, 35] on span "CASH" at bounding box center [294, 35] width 12 height 6
click at [309, 66] on button "Add Payment" at bounding box center [323, 64] width 65 height 8
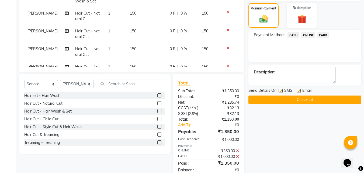
click at [157, 102] on label at bounding box center [159, 103] width 4 height 4
click at [157, 102] on input "checkbox" at bounding box center [159, 104] width 4 height 4
click at [157, 141] on label at bounding box center [159, 142] width 4 height 4
click at [157, 141] on input "checkbox" at bounding box center [159, 143] width 4 height 4
click at [308, 34] on span "ONLINE" at bounding box center [308, 35] width 14 height 6
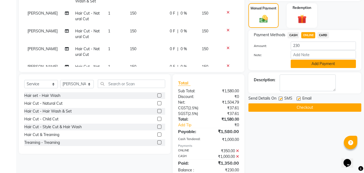
click at [316, 62] on button "Add Payment" at bounding box center [323, 64] width 65 height 8
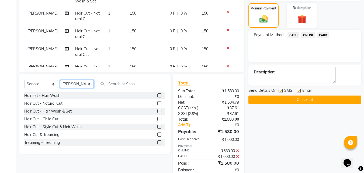
click at [71, 80] on select "Select Stylist [PERSON_NAME] PMS [PERSON_NAME] shop exe emply" at bounding box center [77, 84] width 34 height 8
click at [60, 80] on select "Select Stylist [PERSON_NAME] PMS [PERSON_NAME] shop exe emply" at bounding box center [77, 84] width 34 height 8
click at [157, 110] on label at bounding box center [159, 111] width 4 height 4
click at [157, 110] on input "checkbox" at bounding box center [159, 111] width 4 height 4
click at [85, 81] on select "Select Stylist [PERSON_NAME] PMS [PERSON_NAME] shop exe emply" at bounding box center [77, 84] width 34 height 8
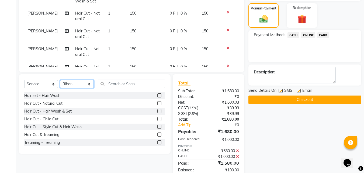
click at [60, 80] on select "Select Stylist [PERSON_NAME] PMS [PERSON_NAME] shop exe emply" at bounding box center [77, 84] width 34 height 8
click at [157, 102] on label at bounding box center [159, 103] width 4 height 4
click at [157, 102] on input "checkbox" at bounding box center [159, 104] width 4 height 4
click at [157, 102] on label at bounding box center [159, 103] width 4 height 4
click at [157, 102] on input "checkbox" at bounding box center [159, 104] width 4 height 4
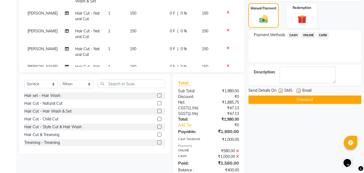
click at [157, 111] on label at bounding box center [159, 111] width 4 height 4
click at [157, 111] on input "checkbox" at bounding box center [159, 111] width 4 height 4
click at [84, 86] on select "Select Stylist [PERSON_NAME] PMS [PERSON_NAME] shop exe emply" at bounding box center [77, 84] width 34 height 8
click at [60, 80] on select "Select Stylist [PERSON_NAME] PMS [PERSON_NAME] shop exe emply" at bounding box center [77, 84] width 34 height 8
click at [157, 101] on label at bounding box center [159, 103] width 4 height 4
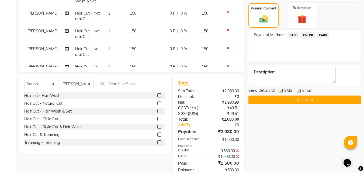
click at [157, 102] on input "checkbox" at bounding box center [159, 104] width 4 height 4
click at [157, 102] on label at bounding box center [159, 103] width 4 height 4
click at [157, 102] on input "checkbox" at bounding box center [159, 104] width 4 height 4
click at [157, 109] on label at bounding box center [159, 111] width 4 height 4
click at [157, 109] on input "checkbox" at bounding box center [159, 111] width 4 height 4
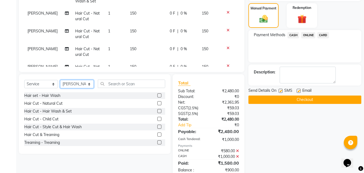
click at [79, 86] on select "Select Stylist [PERSON_NAME] PMS [PERSON_NAME] shop exe emply" at bounding box center [77, 84] width 34 height 8
click at [60, 80] on select "Select Stylist [PERSON_NAME] PMS [PERSON_NAME] shop exe emply" at bounding box center [77, 84] width 34 height 8
click at [157, 104] on label at bounding box center [159, 103] width 4 height 4
click at [157, 104] on input "checkbox" at bounding box center [159, 104] width 4 height 4
click at [157, 104] on label at bounding box center [159, 103] width 4 height 4
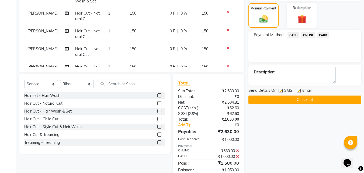
click at [157, 104] on input "checkbox" at bounding box center [159, 104] width 4 height 4
click at [81, 83] on select "Select Stylist [PERSON_NAME] PMS [PERSON_NAME] shop exe emply" at bounding box center [77, 84] width 34 height 8
click at [60, 80] on select "Select Stylist [PERSON_NAME] PMS [PERSON_NAME] shop exe emply" at bounding box center [77, 84] width 34 height 8
click at [157, 104] on label at bounding box center [159, 103] width 4 height 4
click at [157, 104] on input "checkbox" at bounding box center [159, 104] width 4 height 4
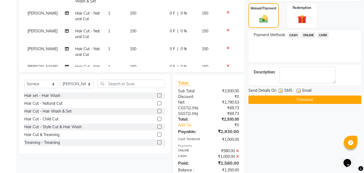
click at [157, 104] on label at bounding box center [159, 103] width 4 height 4
click at [157, 104] on input "checkbox" at bounding box center [159, 104] width 4 height 4
click at [157, 104] on label at bounding box center [159, 103] width 4 height 4
click at [157, 104] on input "checkbox" at bounding box center [159, 104] width 4 height 4
click at [157, 104] on label at bounding box center [159, 103] width 4 height 4
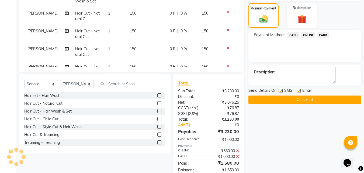
click at [157, 104] on input "checkbox" at bounding box center [159, 104] width 4 height 4
click at [308, 33] on span "ONLINE" at bounding box center [308, 35] width 14 height 6
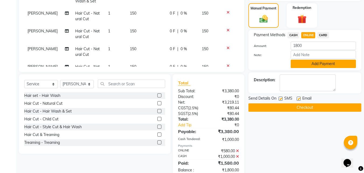
click at [310, 59] on div "Amount: 1800 Note: Add Payment" at bounding box center [305, 55] width 102 height 26
click at [310, 61] on button "Add Payment" at bounding box center [323, 64] width 65 height 8
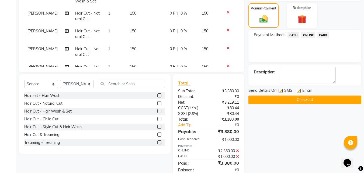
click at [317, 103] on button "Checkout" at bounding box center [305, 99] width 113 height 8
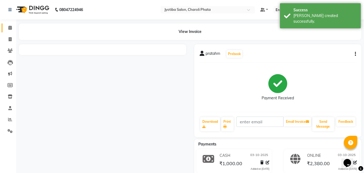
click at [4, 27] on link "Calendar" at bounding box center [8, 27] width 13 height 9
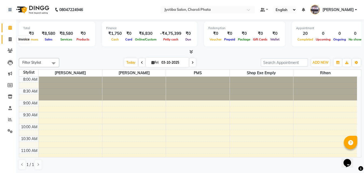
click at [8, 39] on span at bounding box center [9, 39] width 9 height 6
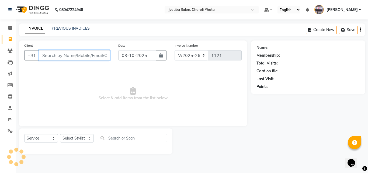
click at [86, 56] on input "Client" at bounding box center [74, 55] width 71 height 10
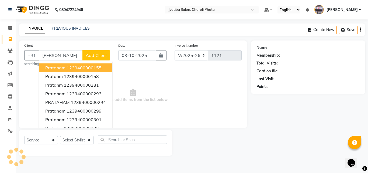
click at [94, 53] on span "Add Client" at bounding box center [96, 55] width 21 height 5
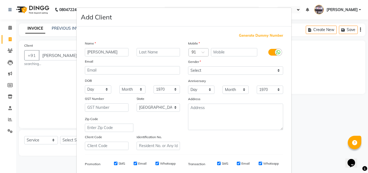
click at [241, 32] on div "Generate Dummy Number Name [PERSON_NAME] Email DOB Day 01 02 03 04 05 06 07 08 …" at bounding box center [184, 122] width 215 height 193
click at [240, 36] on span "Generate Dummy Number" at bounding box center [261, 35] width 44 height 5
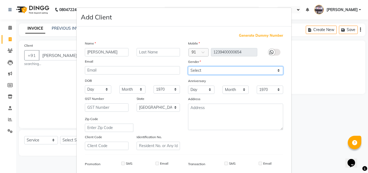
click at [222, 69] on select "Select [DEMOGRAPHIC_DATA] [DEMOGRAPHIC_DATA] Other Prefer Not To Say" at bounding box center [235, 70] width 95 height 8
click at [188, 66] on select "Select [DEMOGRAPHIC_DATA] [DEMOGRAPHIC_DATA] Other Prefer Not To Say" at bounding box center [235, 70] width 95 height 8
drag, startPoint x: 348, startPoint y: 61, endPoint x: 355, endPoint y: 75, distance: 16.0
click at [354, 75] on ngb-modal-window "Add Client Generate Dummy Number Name [PERSON_NAME] Email DOB Day 01 02 03 04 0…" at bounding box center [184, 86] width 368 height 173
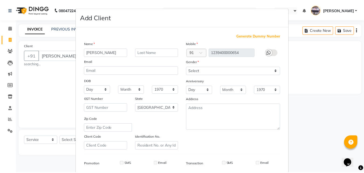
scroll to position [76, 0]
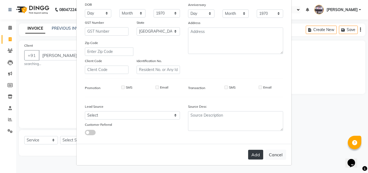
click at [258, 153] on button "Add" at bounding box center [255, 155] width 15 height 10
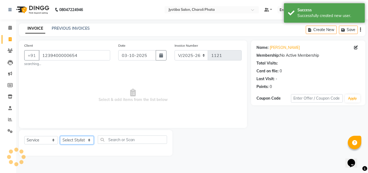
click at [78, 139] on select "Select Stylist [PERSON_NAME] PMS [PERSON_NAME] shop exe emply" at bounding box center [77, 140] width 34 height 8
click at [60, 136] on select "Select Stylist [PERSON_NAME] PMS [PERSON_NAME] shop exe emply" at bounding box center [77, 140] width 34 height 8
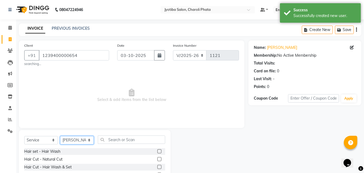
scroll to position [45, 0]
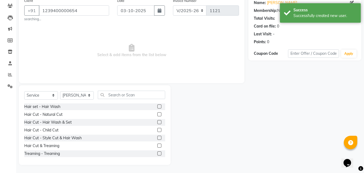
click at [157, 114] on label at bounding box center [159, 114] width 4 height 4
click at [157, 114] on input "checkbox" at bounding box center [159, 115] width 4 height 4
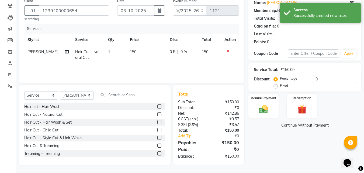
click at [157, 114] on label at bounding box center [159, 114] width 4 height 4
click at [157, 114] on input "checkbox" at bounding box center [159, 115] width 4 height 4
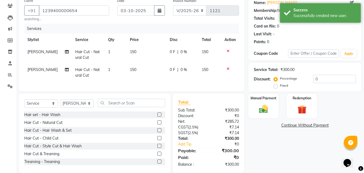
click at [157, 124] on label at bounding box center [159, 122] width 4 height 4
click at [157, 124] on input "checkbox" at bounding box center [159, 123] width 4 height 4
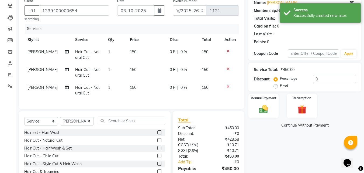
click at [157, 134] on label at bounding box center [159, 132] width 4 height 4
click at [157, 134] on input "checkbox" at bounding box center [159, 133] width 4 height 4
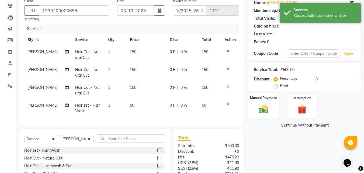
click at [256, 111] on div "Manual Payment" at bounding box center [264, 106] width 32 height 26
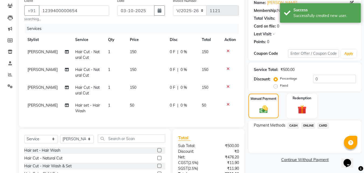
click at [312, 126] on span "ONLINE" at bounding box center [308, 125] width 14 height 6
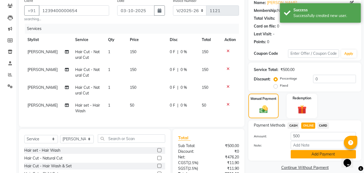
click at [312, 152] on button "Add Payment" at bounding box center [323, 154] width 65 height 8
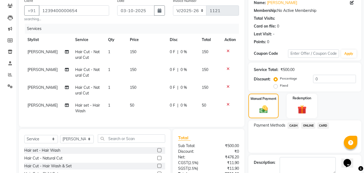
scroll to position [104, 0]
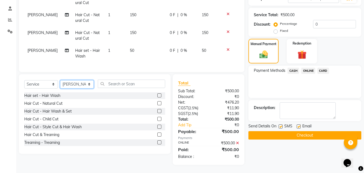
click at [84, 87] on select "Select Stylist [PERSON_NAME] PMS [PERSON_NAME] shop exe emply" at bounding box center [77, 84] width 34 height 8
click at [60, 80] on select "Select Stylist [PERSON_NAME] PMS [PERSON_NAME] shop exe emply" at bounding box center [77, 84] width 34 height 8
click at [157, 95] on label at bounding box center [159, 95] width 4 height 4
click at [157, 95] on input "checkbox" at bounding box center [159, 96] width 4 height 4
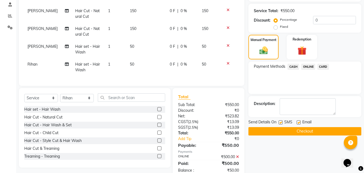
click at [292, 66] on span "CASH" at bounding box center [294, 67] width 12 height 6
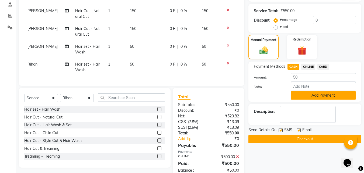
click at [292, 95] on button "Add Payment" at bounding box center [323, 95] width 65 height 8
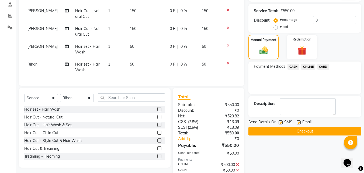
click at [276, 135] on button "Checkout" at bounding box center [305, 131] width 113 height 8
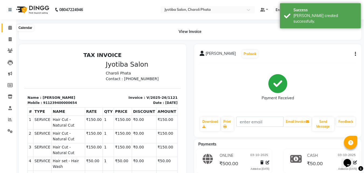
click at [7, 26] on span at bounding box center [9, 28] width 9 height 6
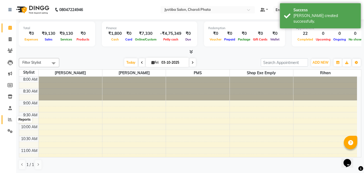
click at [6, 119] on span at bounding box center [9, 119] width 9 height 6
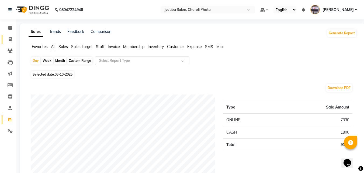
click at [9, 36] on link "Invoice" at bounding box center [8, 39] width 13 height 9
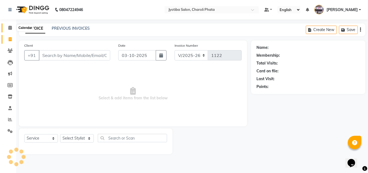
click at [9, 29] on icon at bounding box center [10, 28] width 4 height 4
